Goal: Navigation & Orientation: Find specific page/section

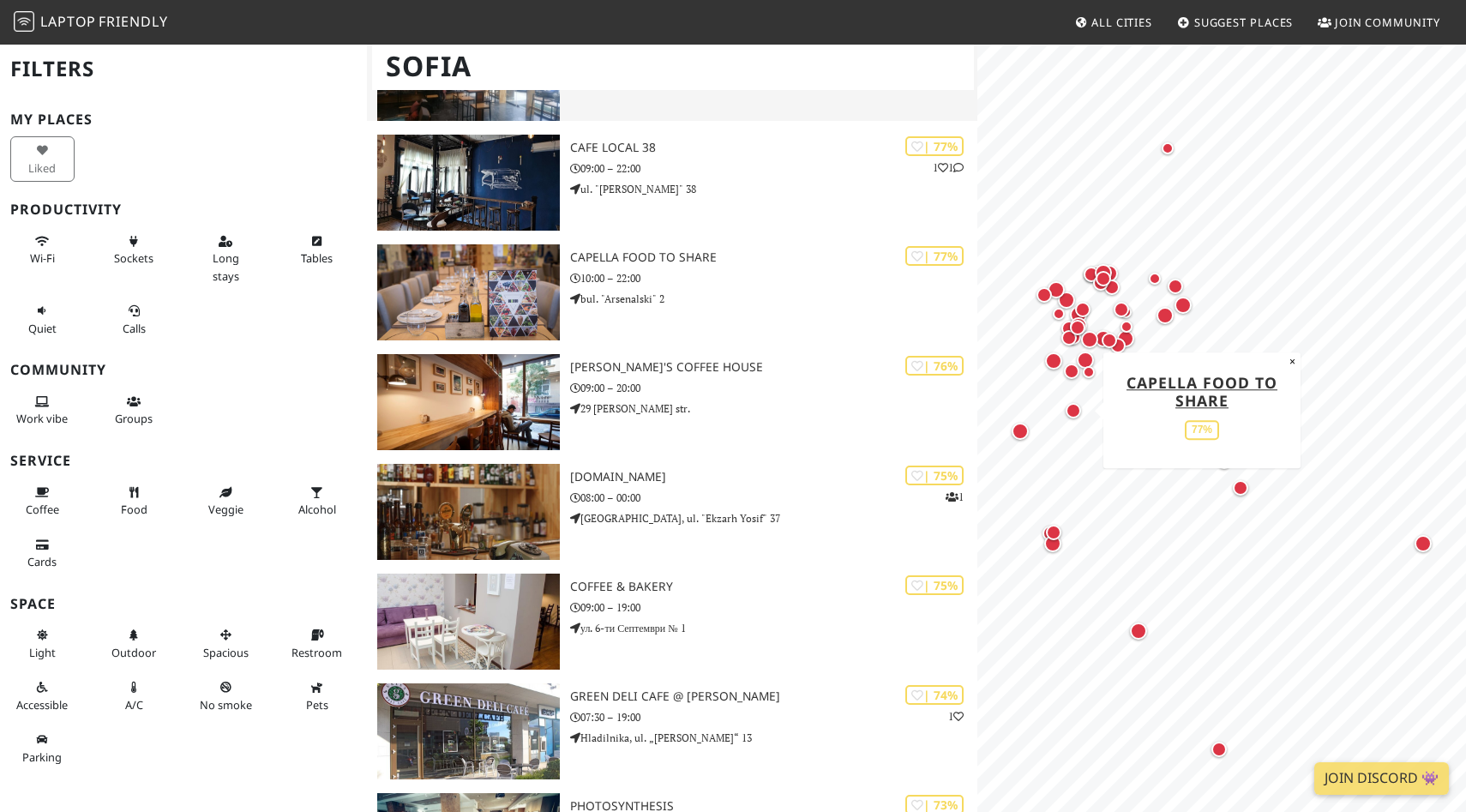
scroll to position [2404, 0]
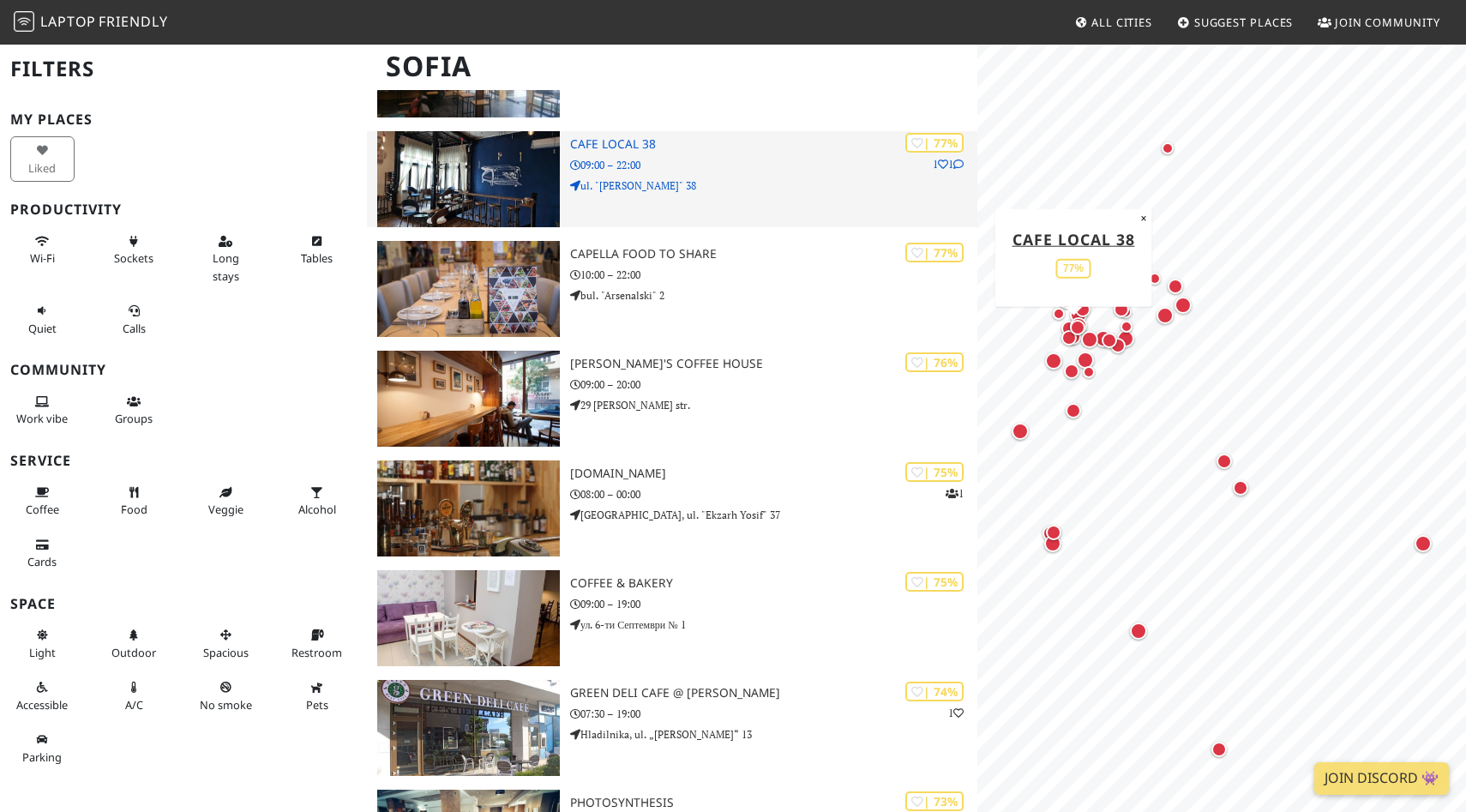
click at [483, 187] on img at bounding box center [468, 179] width 183 height 96
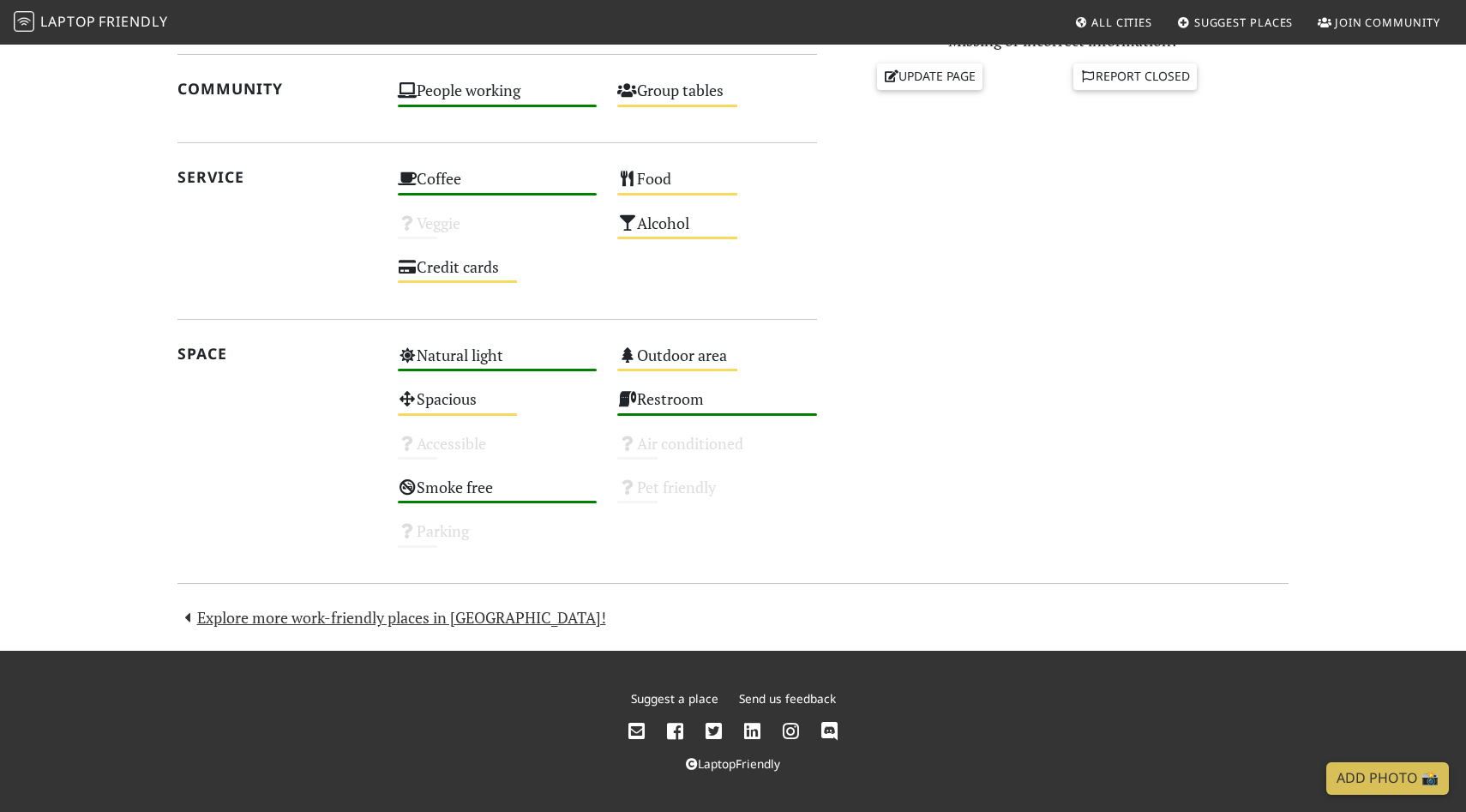
scroll to position [807, 0]
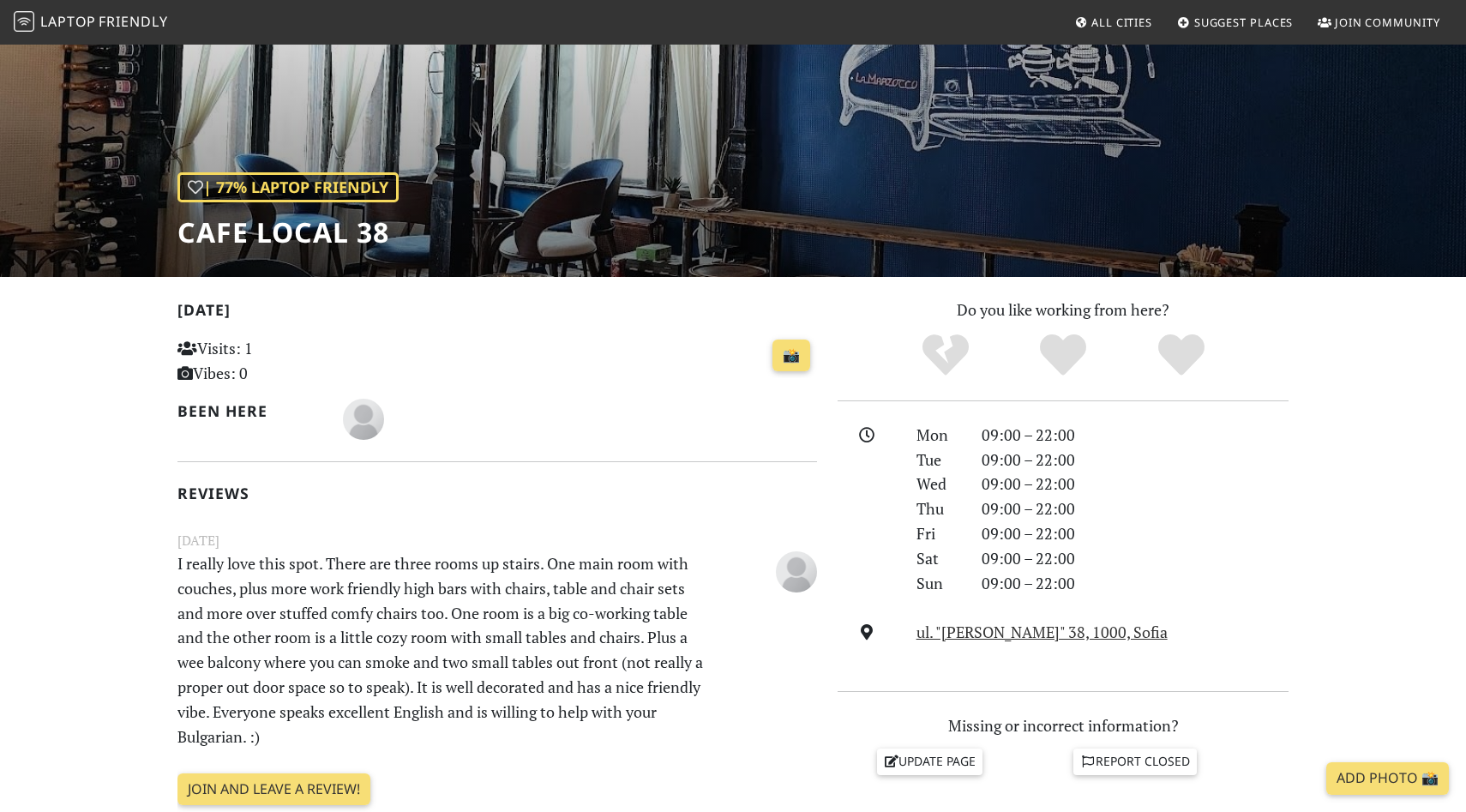
scroll to position [112, 0]
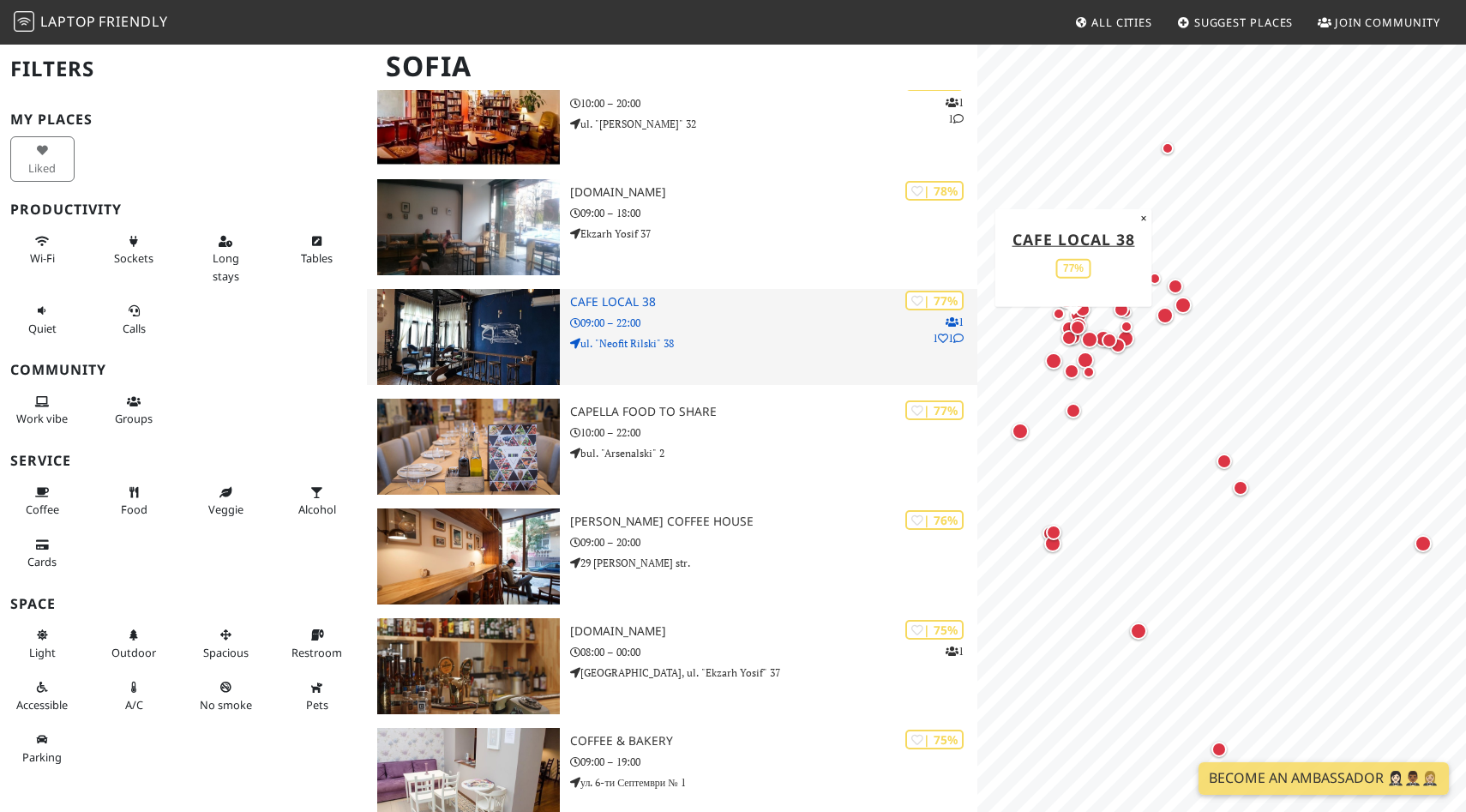
scroll to position [2249, 0]
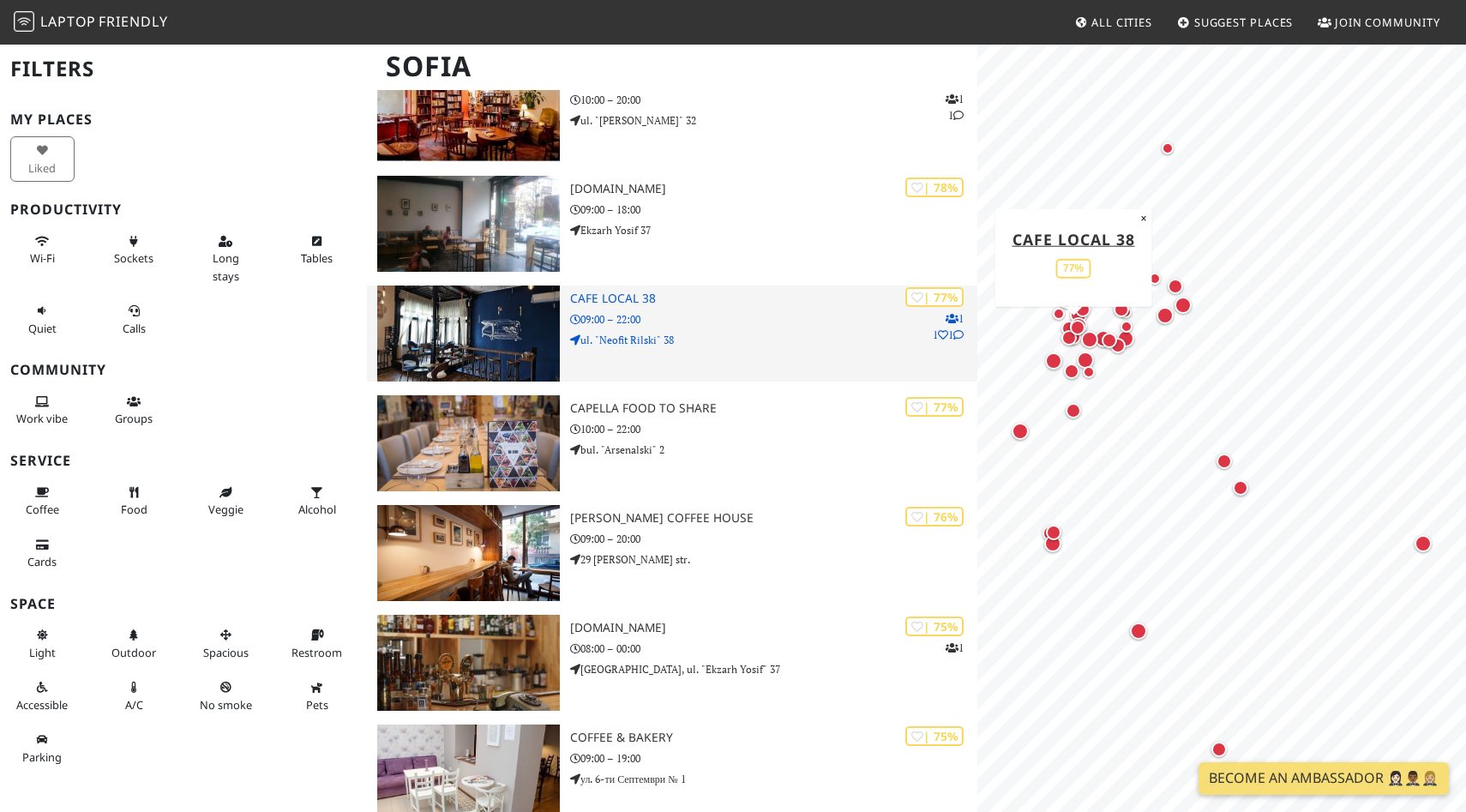
click at [609, 298] on h3 "Cafe Local 38" at bounding box center [774, 299] width 408 height 15
